Goal: Complete application form

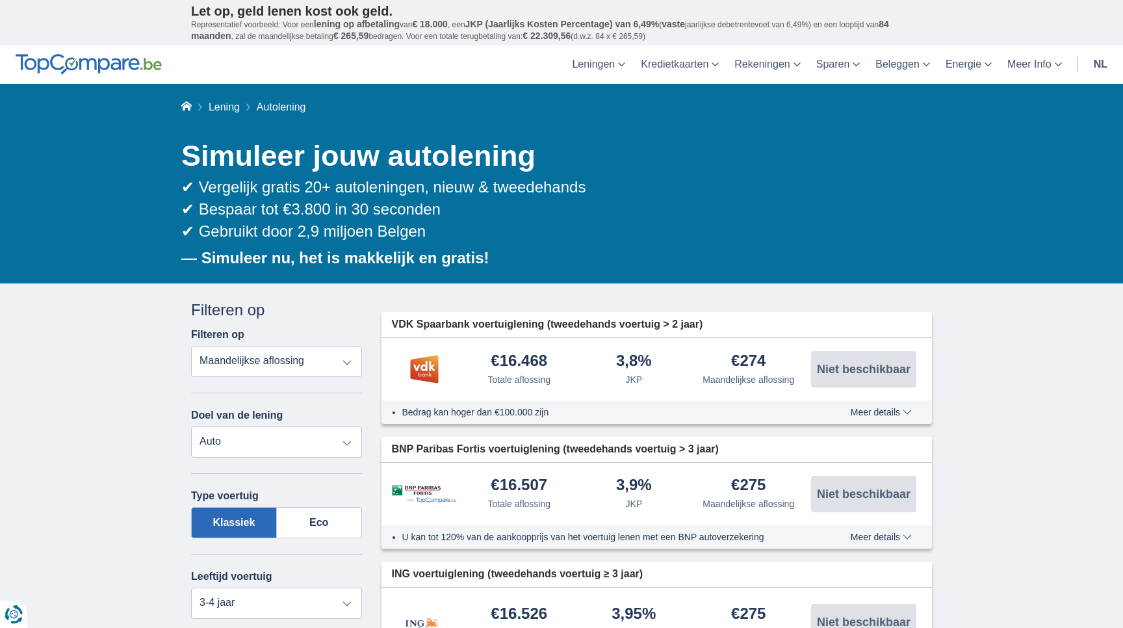
scroll to position [89, 0]
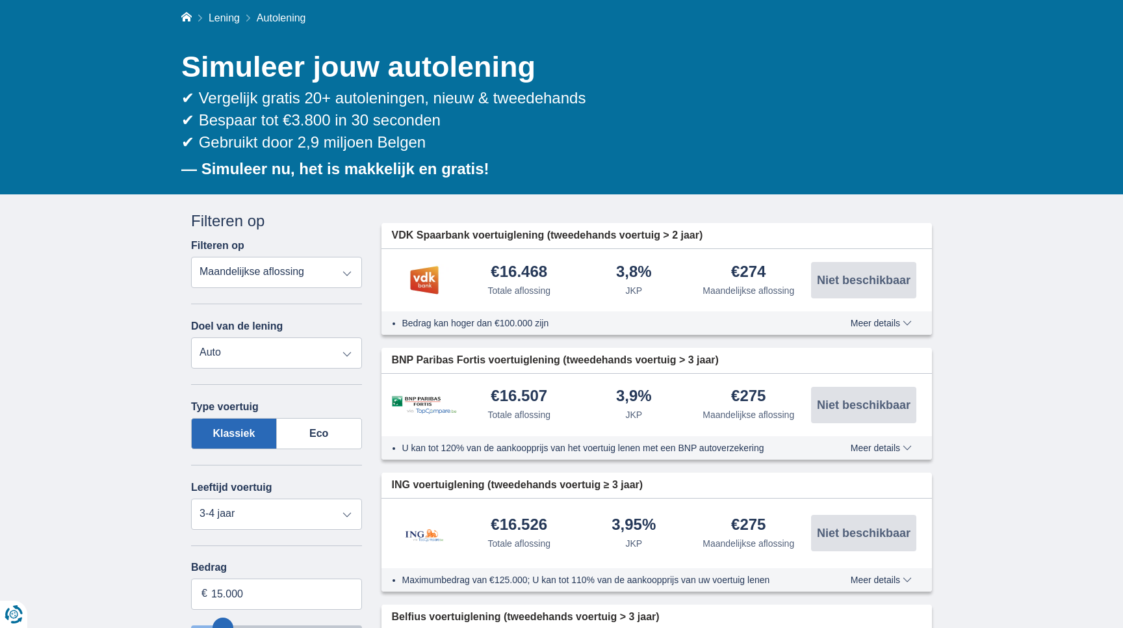
click at [259, 355] on select "Persoonlijke lening Auto Moto / fiets Mobilhome / caravan Renovatie Energie Sch…" at bounding box center [276, 352] width 171 height 31
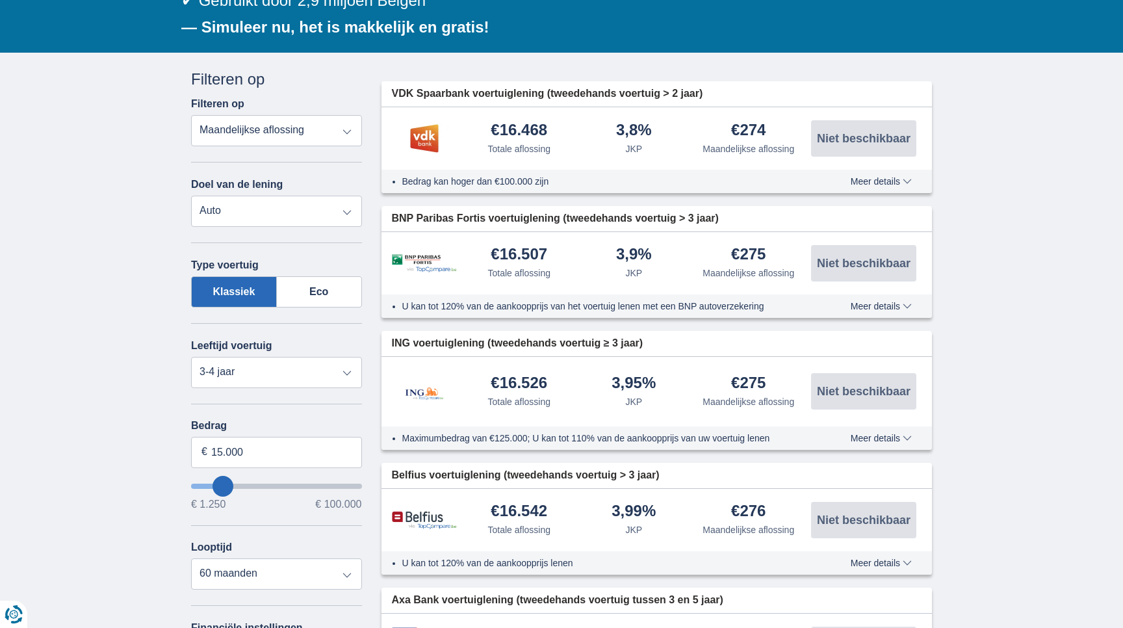
scroll to position [235, 0]
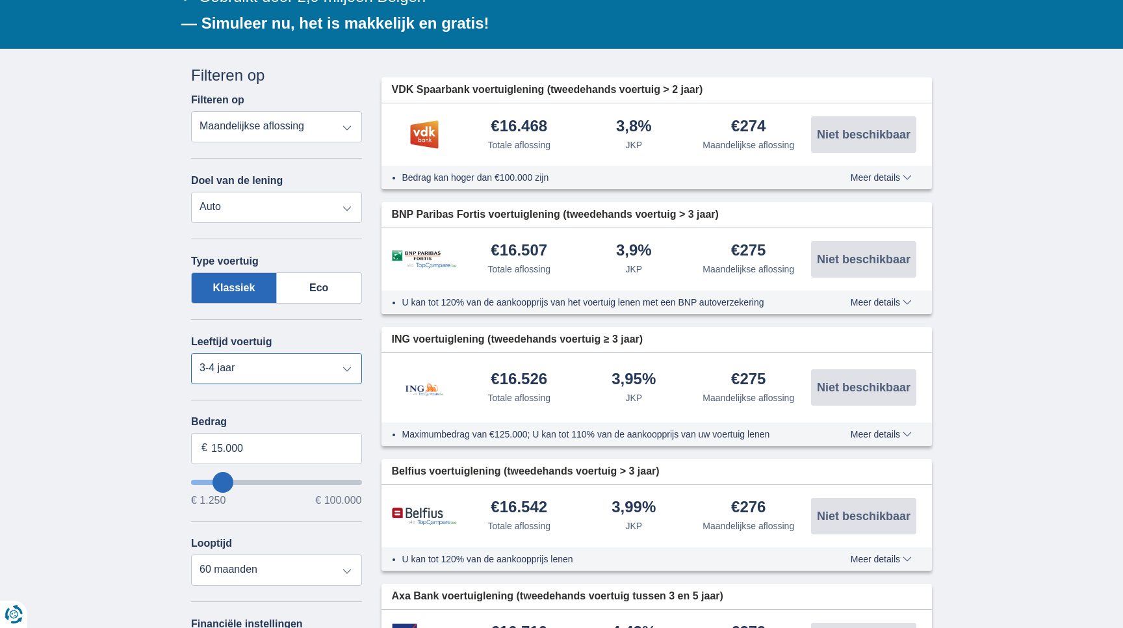
click at [261, 375] on select "Nieuw 0-1 jaar 1-2 jaar 2-3 jaar 3-4 jaar 4-5 jaar 5+ jaar" at bounding box center [276, 368] width 171 height 31
select select "5+"
click at [191, 353] on select "Nieuw 0-1 jaar 1-2 jaar 2-3 jaar 3-4 jaar 4-5 jaar 5+ jaar" at bounding box center [276, 368] width 171 height 31
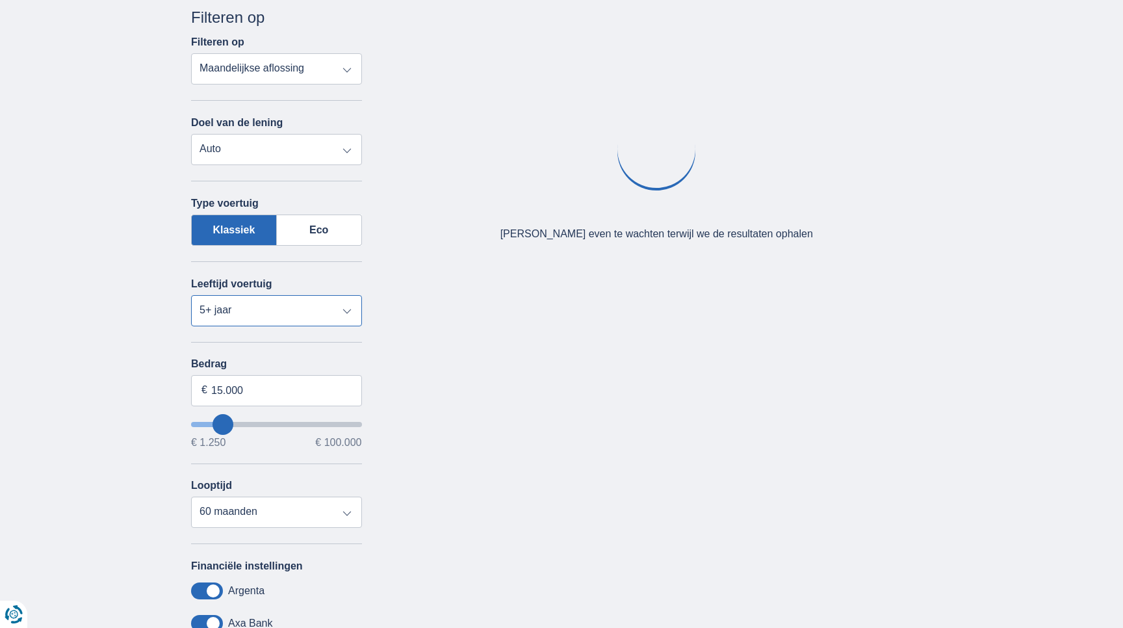
scroll to position [301, 0]
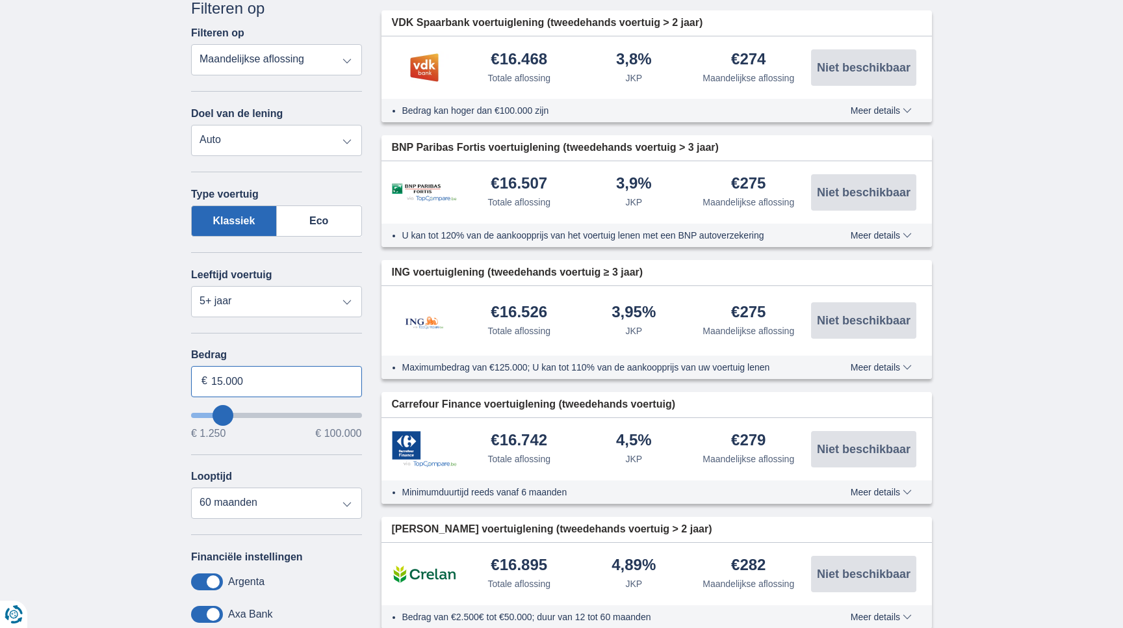
click at [270, 384] on input "15.000" at bounding box center [276, 381] width 171 height 31
type input "5.000"
type input "5250"
select select "36"
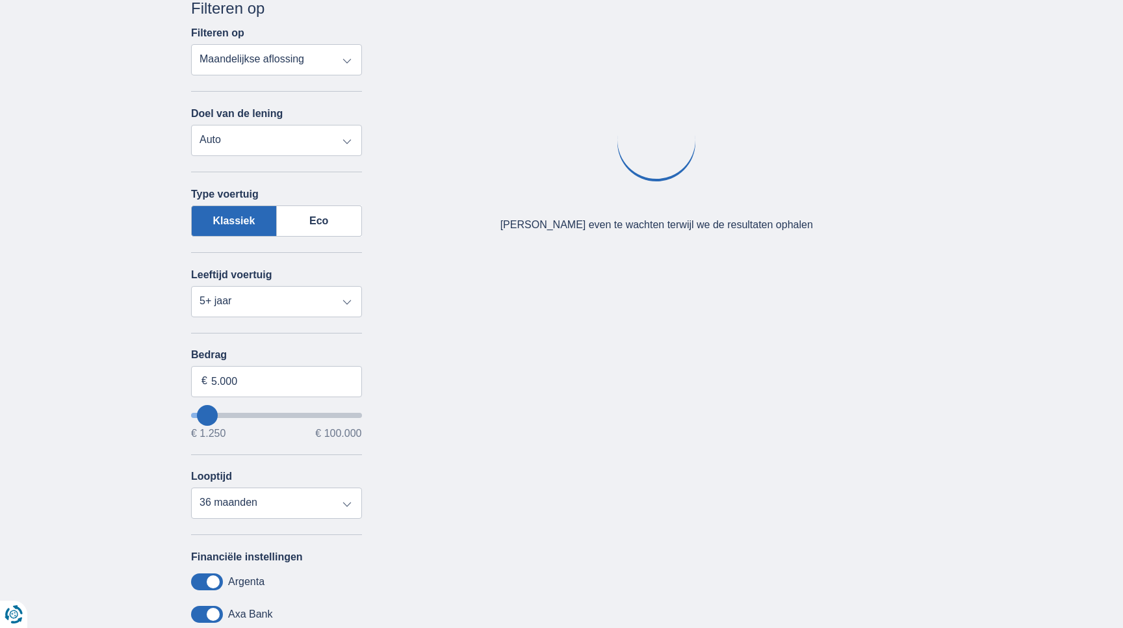
click at [162, 463] on div "× widget.non-eligible-application.title widget.non-eligible-application.text no…" at bounding box center [561, 395] width 1123 height 826
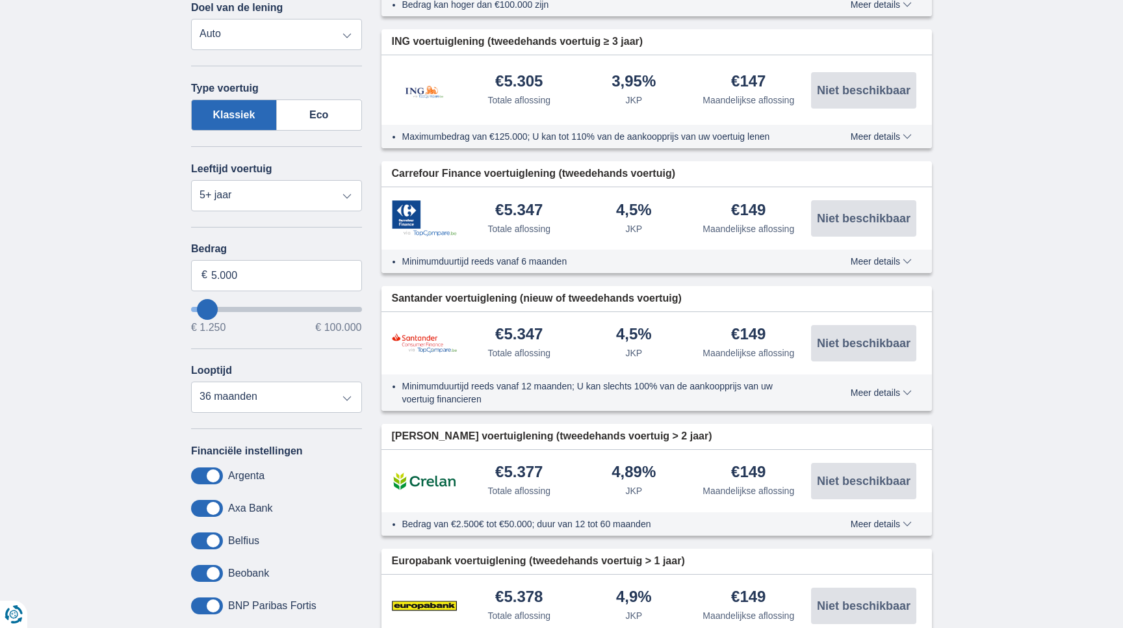
scroll to position [427, 0]
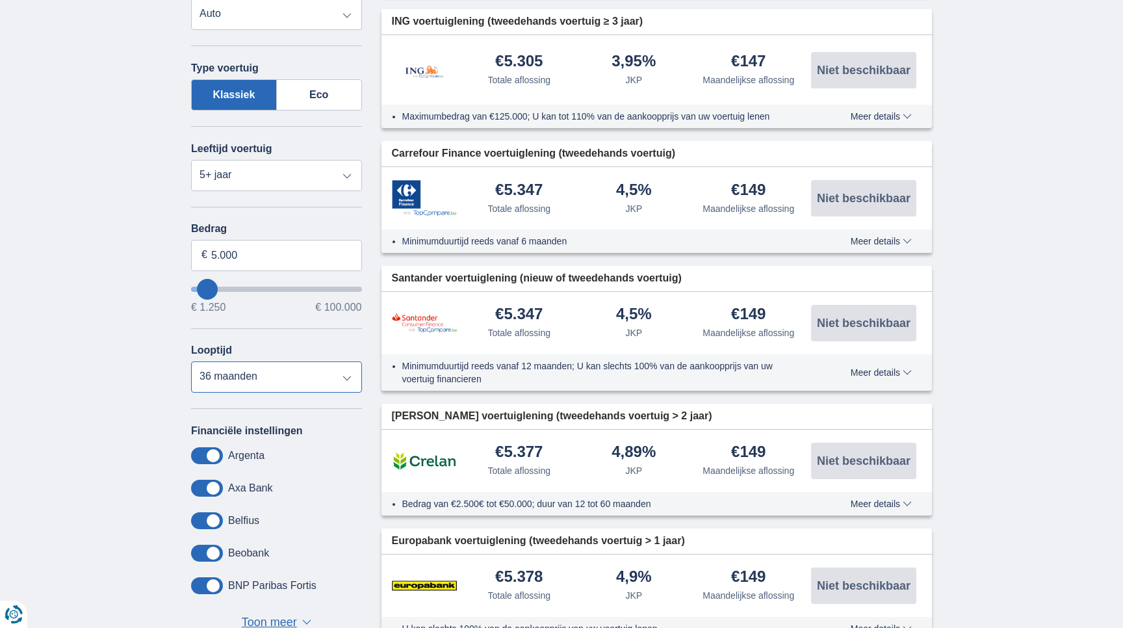
click at [279, 383] on select "12 maanden 18 maanden 24 maanden 30 maanden 36 maanden" at bounding box center [276, 376] width 171 height 31
click at [191, 364] on select "12 maanden 18 maanden 24 maanden 30 maanden 36 maanden" at bounding box center [276, 376] width 171 height 31
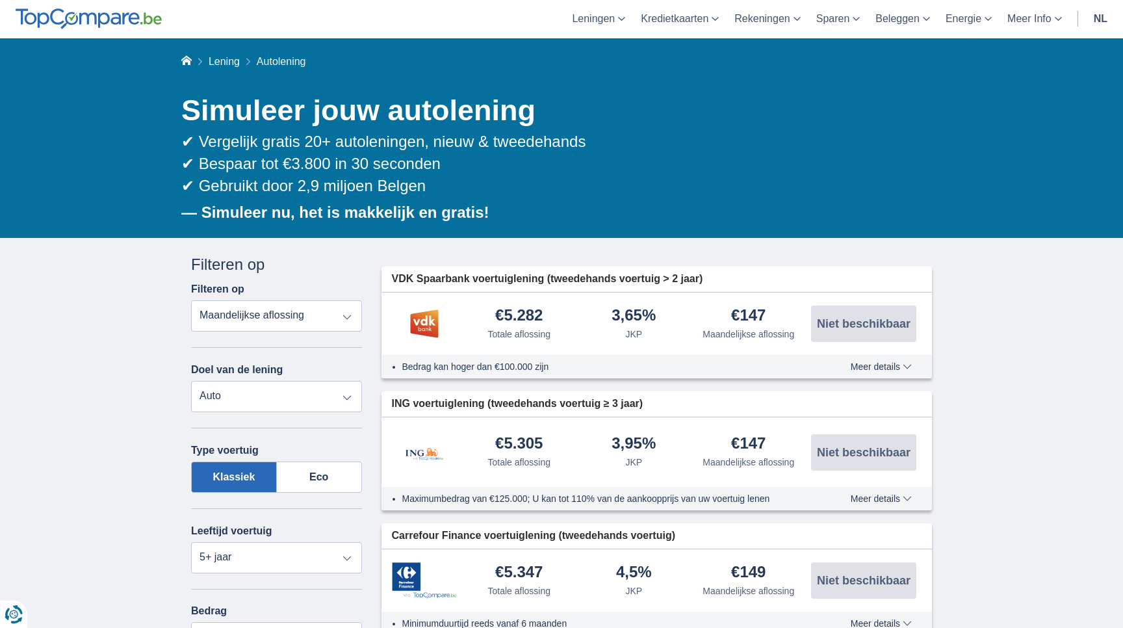
scroll to position [0, 0]
